Goal: Find specific page/section: Find specific page/section

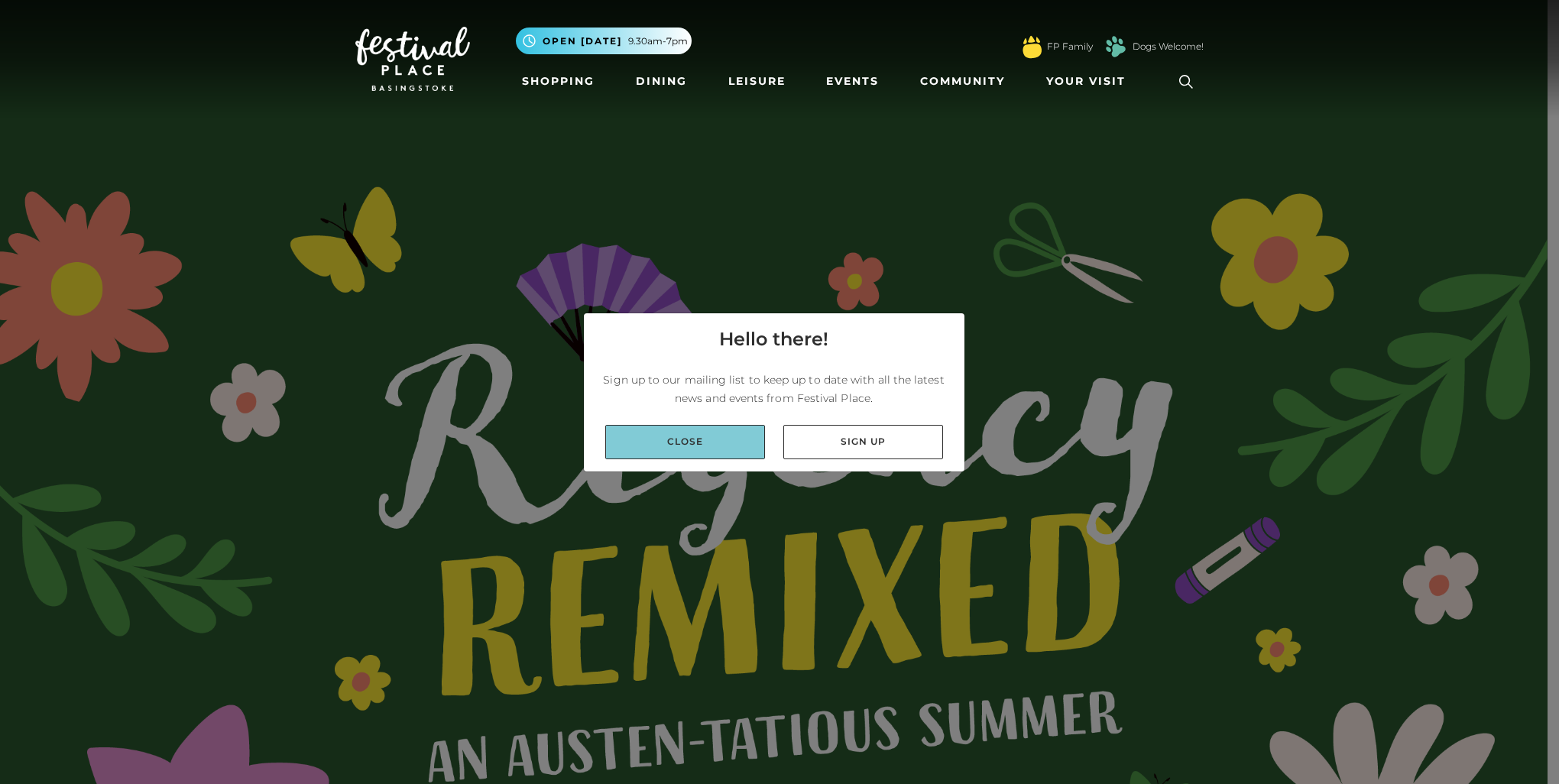
click at [724, 447] on link "Close" at bounding box center [685, 442] width 160 height 34
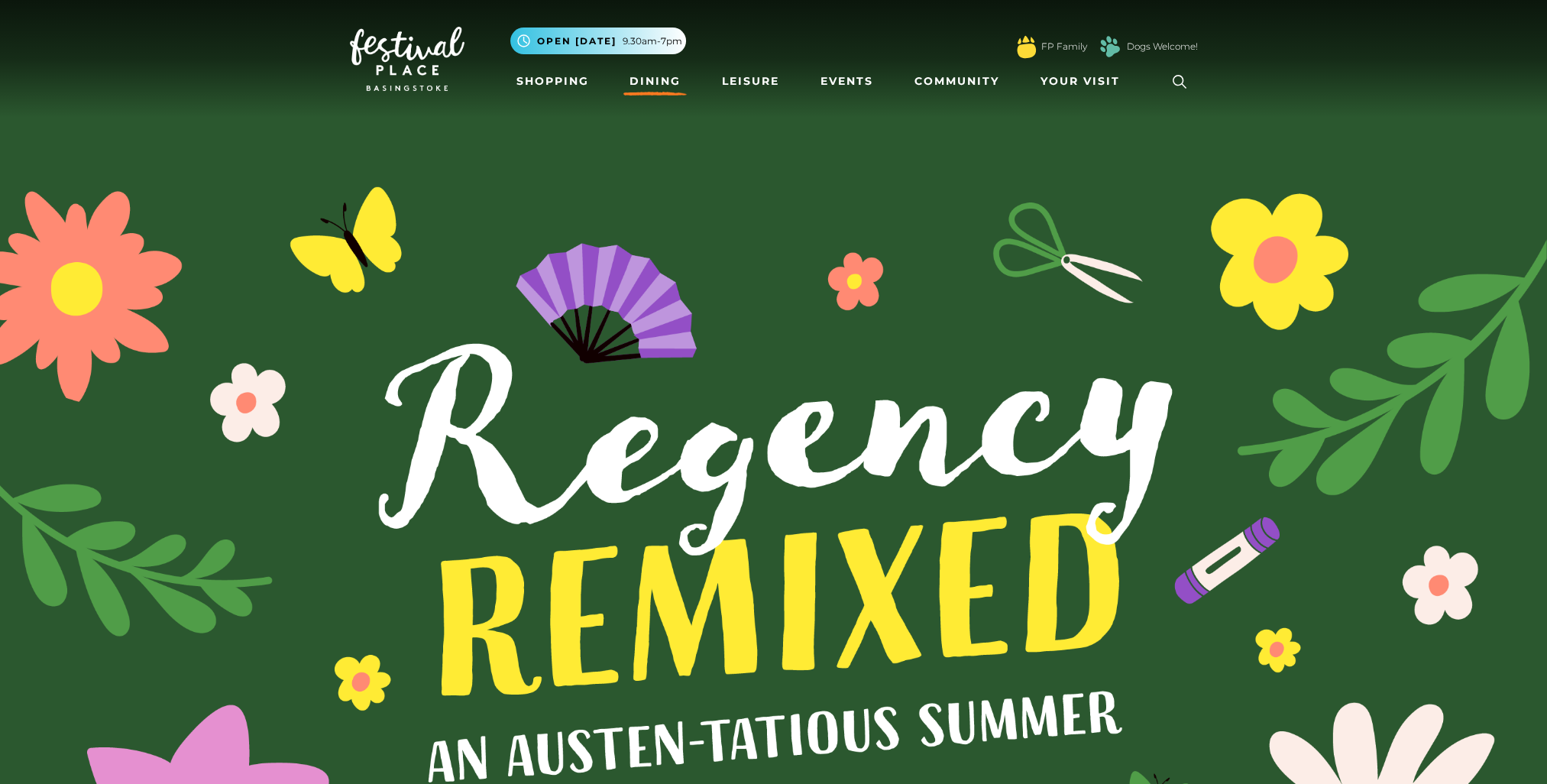
click at [661, 73] on link "Dining" at bounding box center [655, 81] width 64 height 28
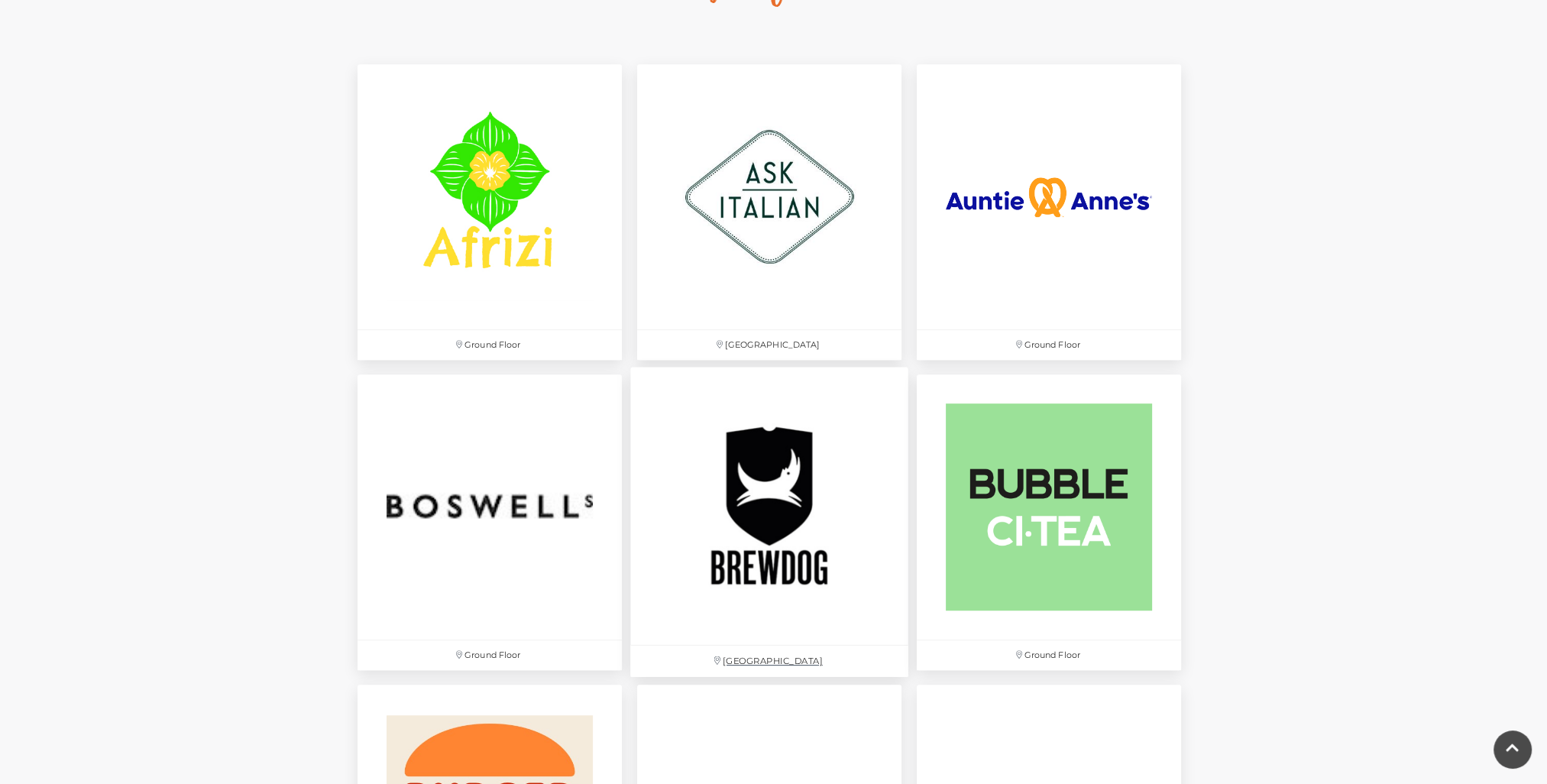
scroll to position [1146, 0]
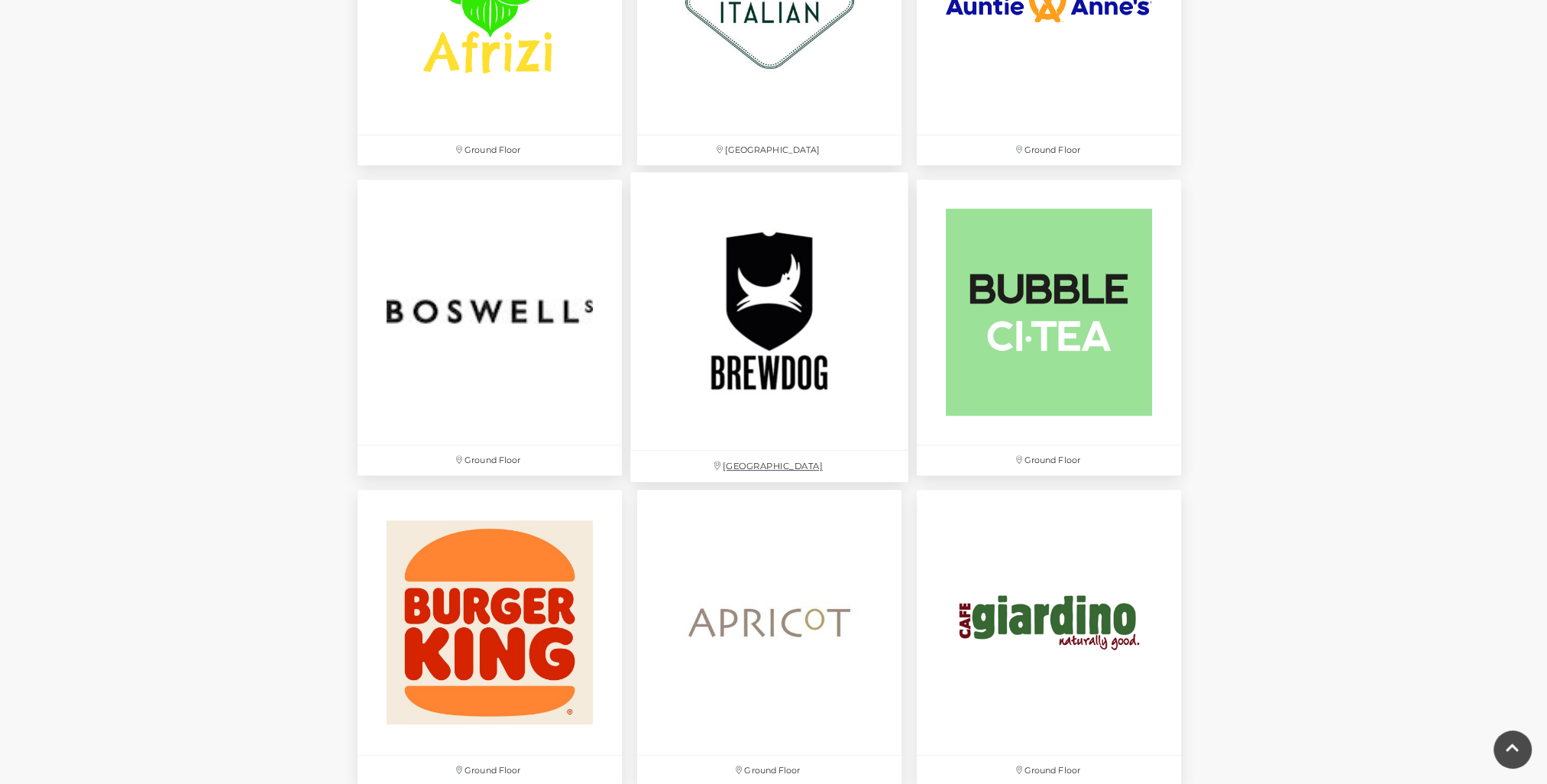
click at [795, 307] on img at bounding box center [770, 312] width 278 height 278
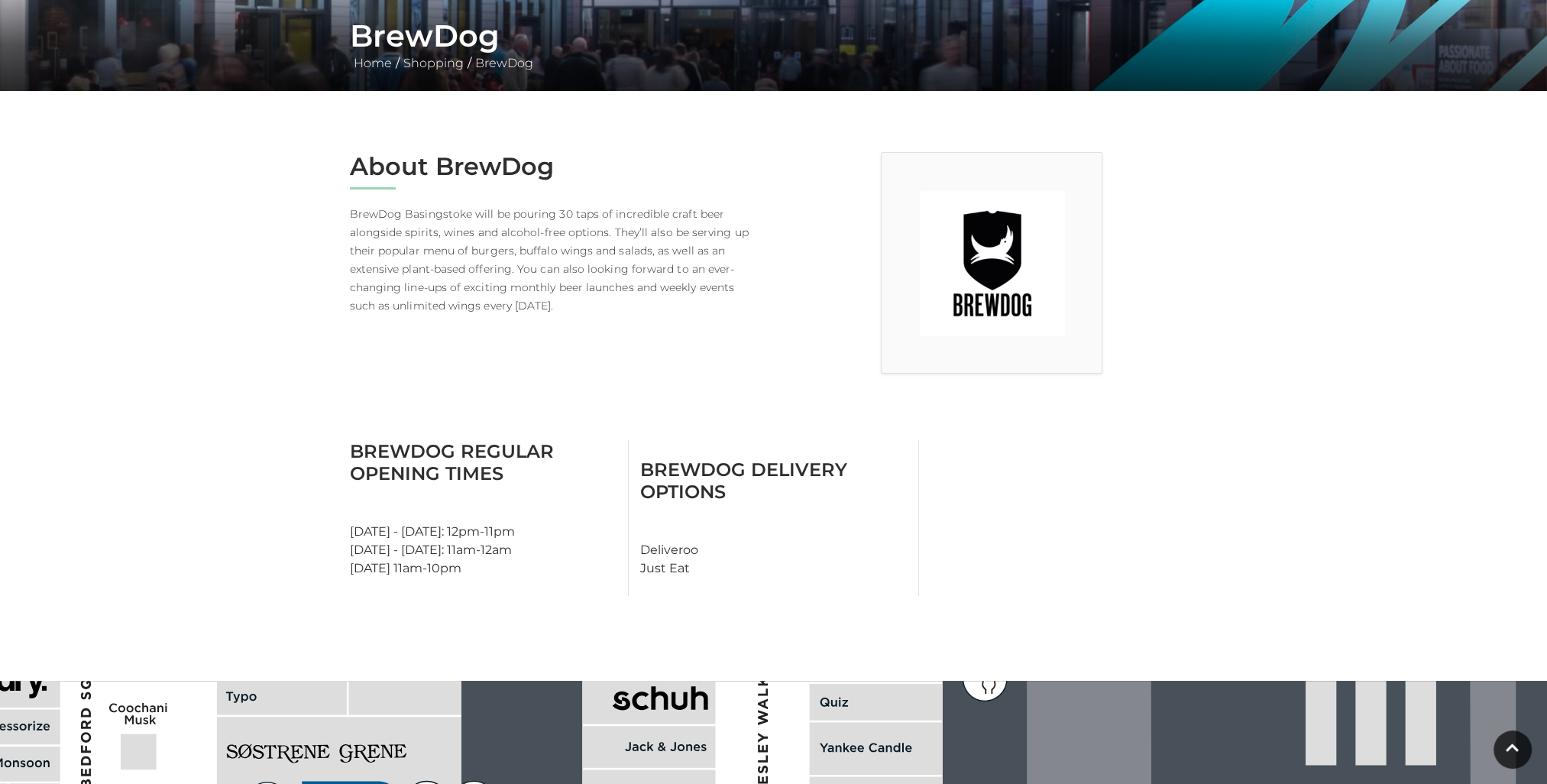
scroll to position [62, 0]
